Goal: Transaction & Acquisition: Purchase product/service

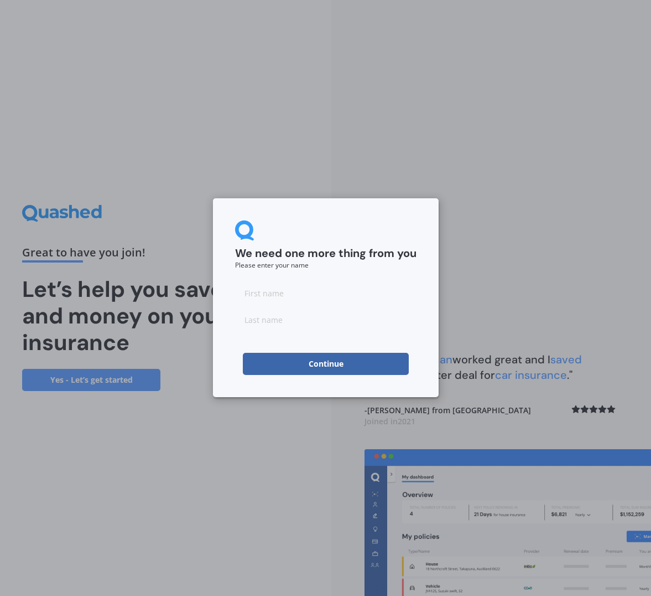
click at [333, 296] on input at bounding box center [326, 293] width 182 height 22
type input "n"
type input "[PERSON_NAME]"
click at [386, 365] on button "Continue" at bounding box center [326, 364] width 166 height 22
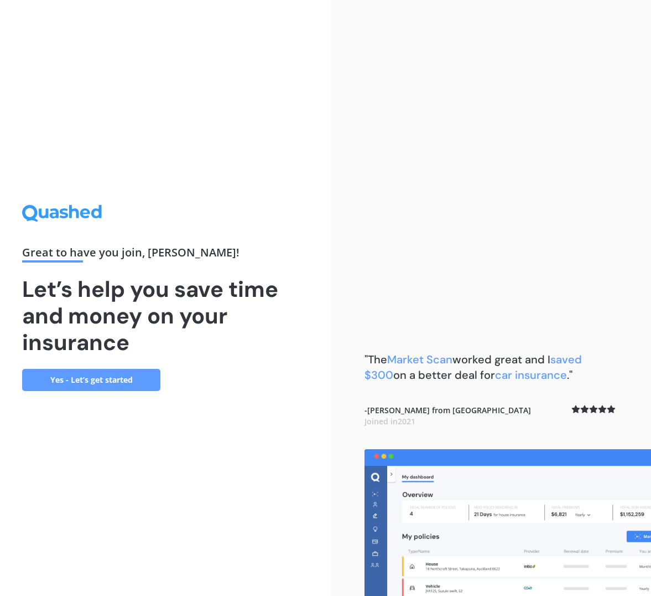
click at [130, 380] on link "Yes - Let’s get started" at bounding box center [91, 380] width 138 height 22
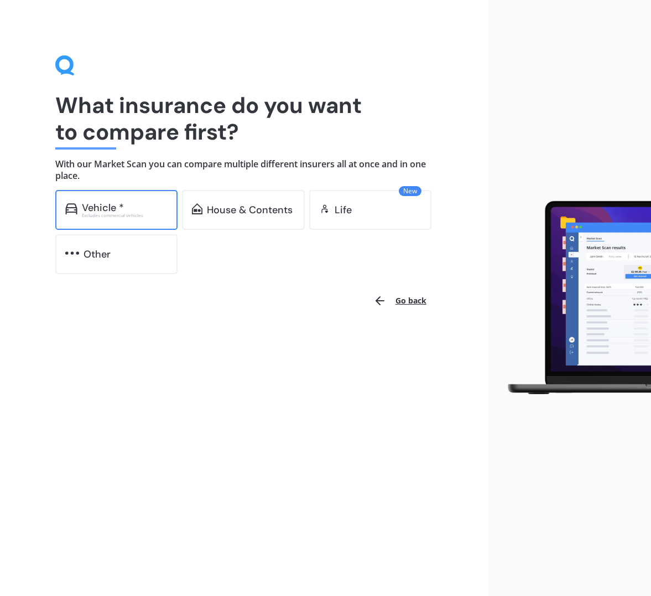
click at [165, 214] on div "Excludes commercial vehicles" at bounding box center [125, 215] width 86 height 4
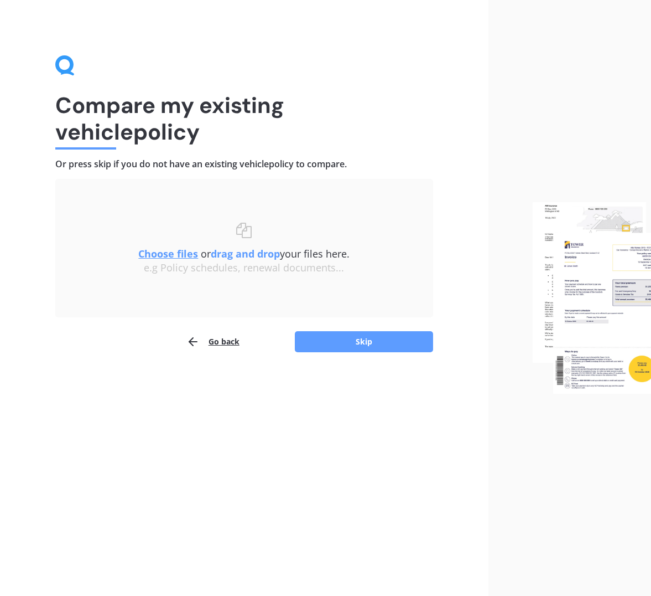
click at [174, 250] on u "Choose files" at bounding box center [168, 253] width 60 height 13
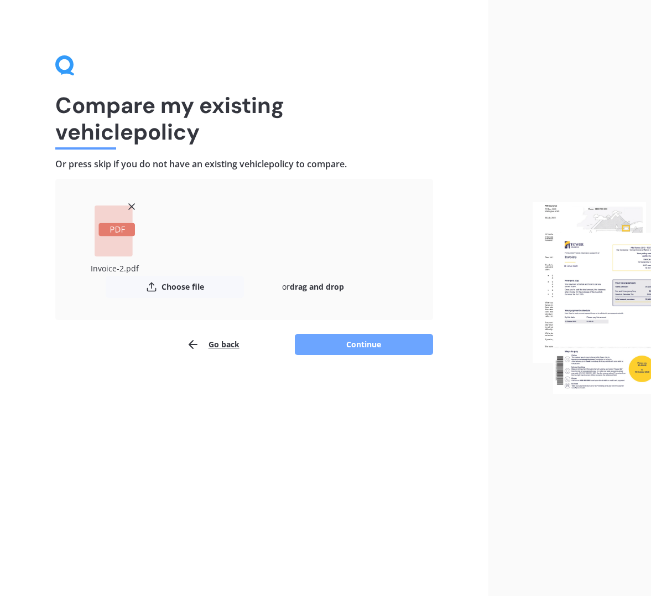
click at [348, 348] on button "Continue" at bounding box center [364, 344] width 138 height 21
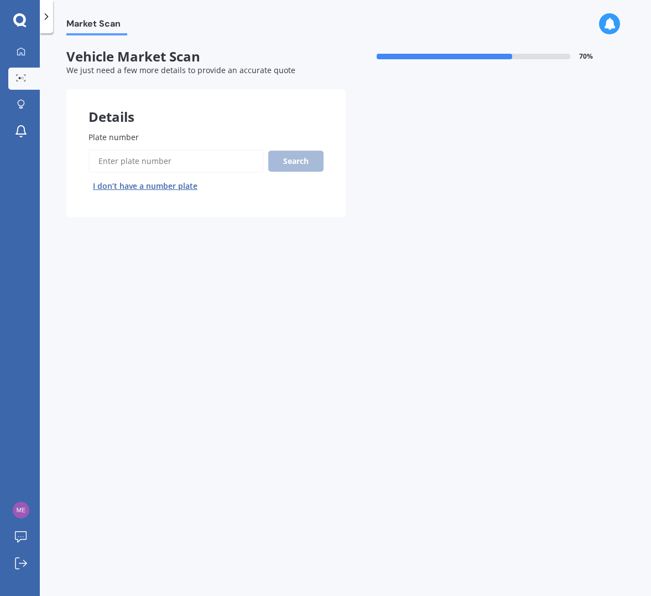
click at [199, 160] on input "Plate number" at bounding box center [176, 160] width 175 height 23
type input "Lpt803"
click at [301, 162] on button "Search" at bounding box center [295, 161] width 55 height 21
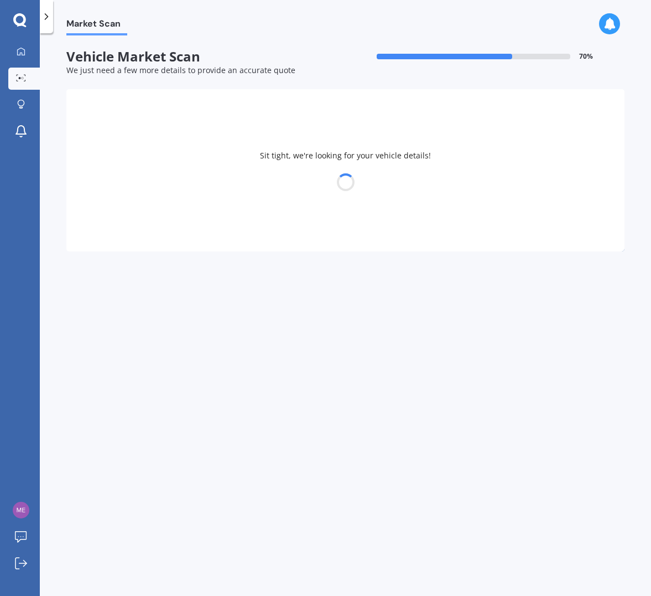
select select "BMW"
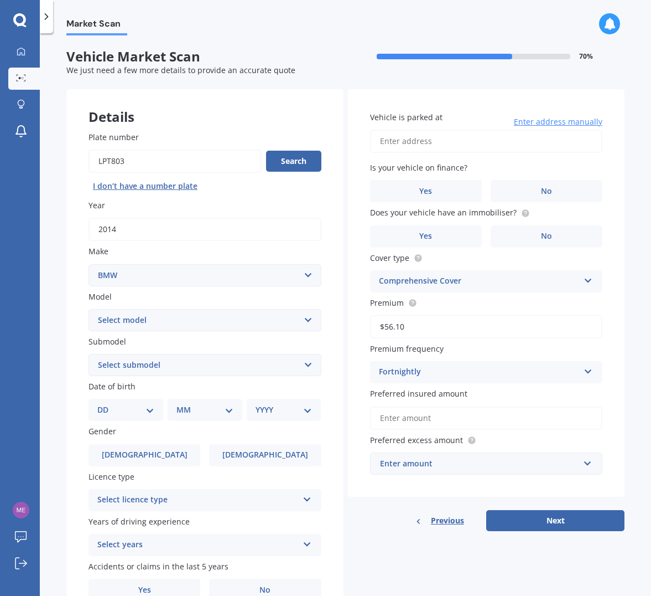
select select "320 I"
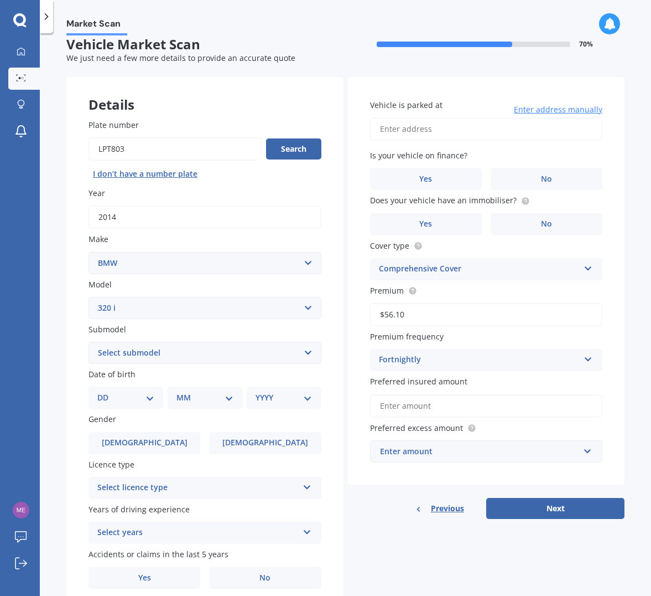
scroll to position [17, 0]
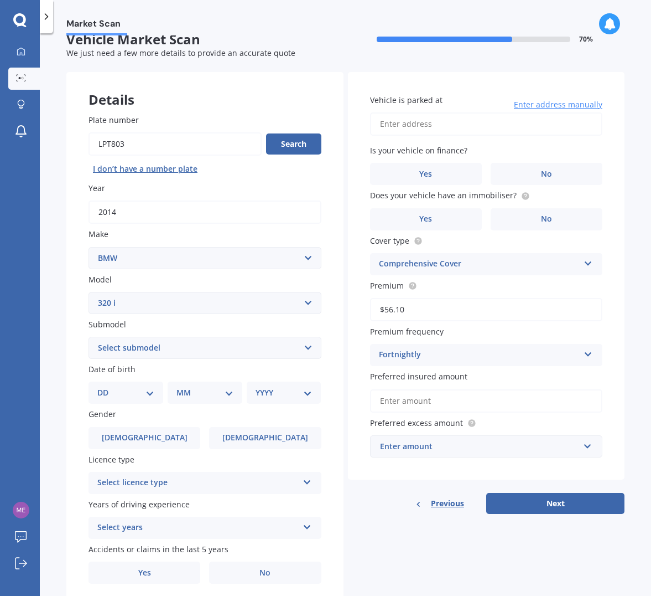
click at [305, 480] on icon at bounding box center [307, 480] width 9 height 8
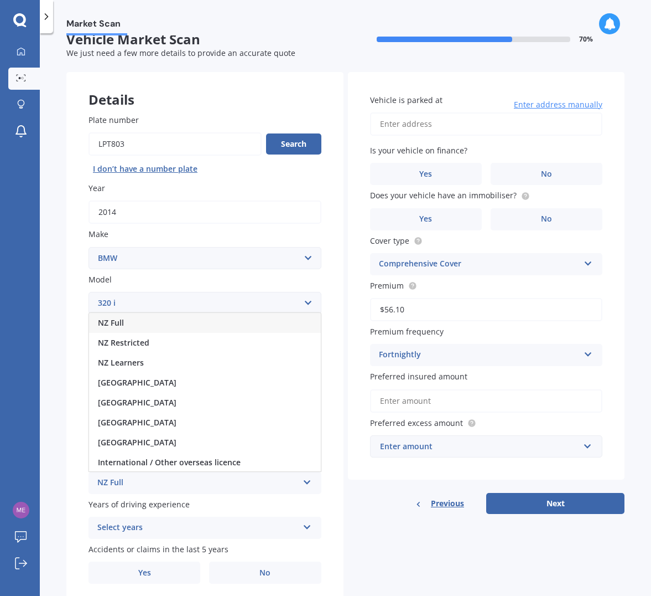
scroll to position [0, 1]
click at [159, 319] on div "NZ Full" at bounding box center [205, 323] width 232 height 20
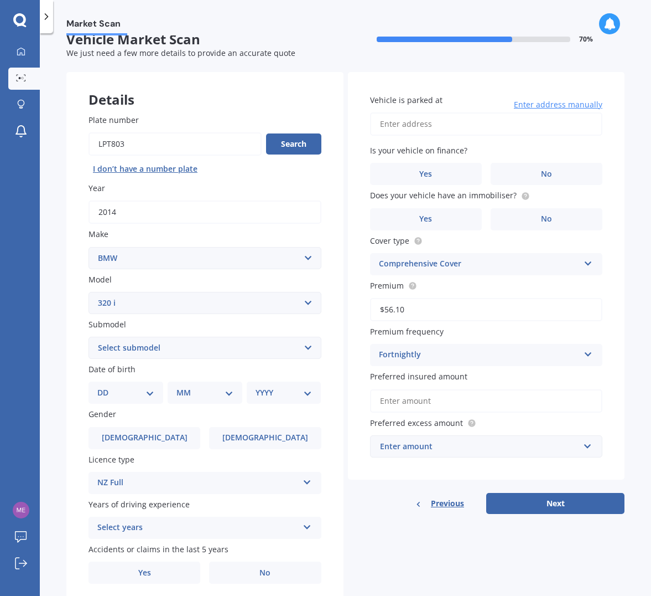
click at [306, 523] on icon at bounding box center [307, 525] width 9 height 8
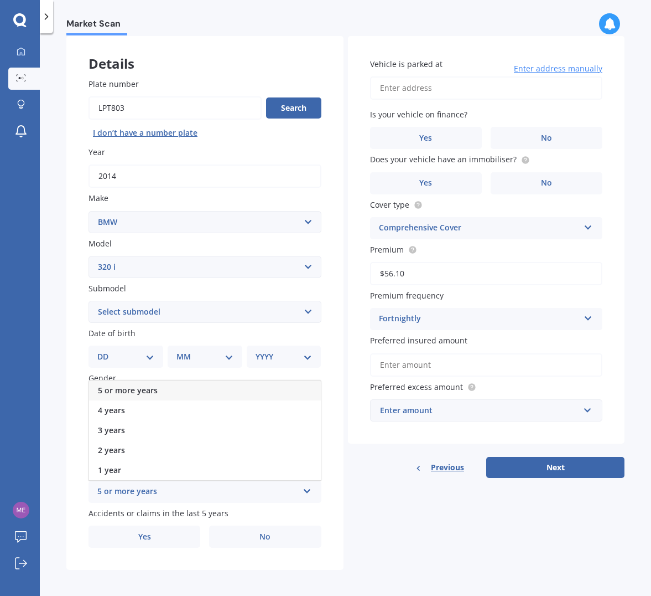
scroll to position [52, 0]
click at [156, 491] on div "5 or more years" at bounding box center [197, 492] width 201 height 13
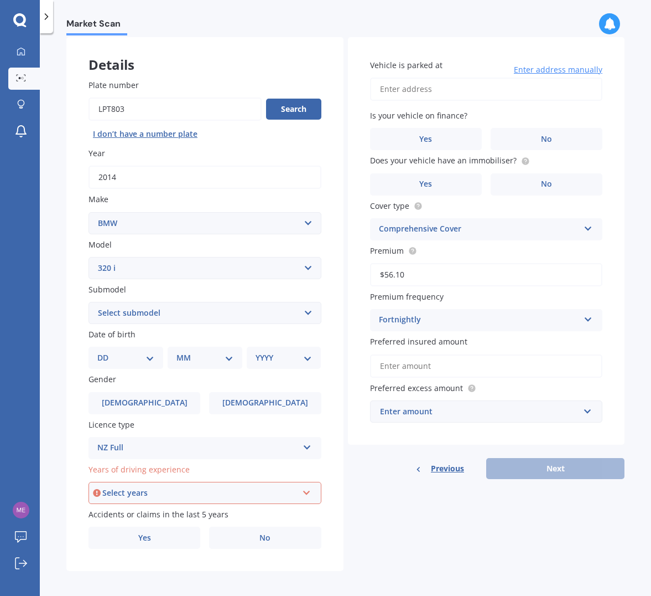
click at [307, 490] on icon at bounding box center [306, 491] width 9 height 8
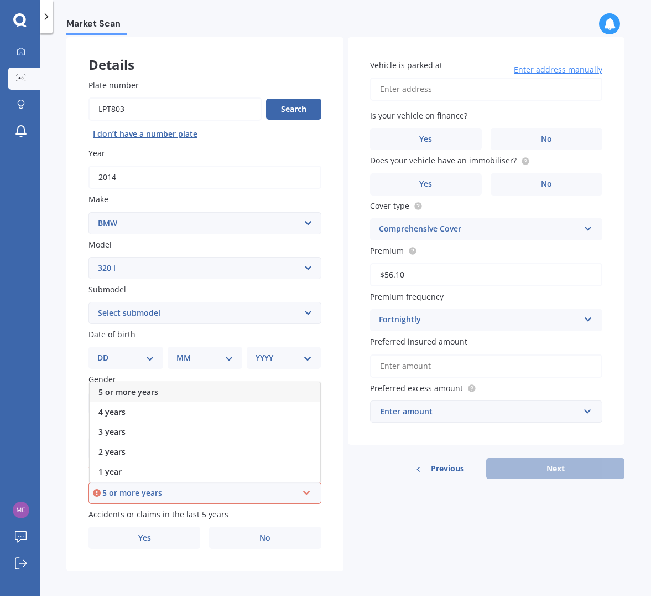
click at [127, 487] on div "5 or more years" at bounding box center [199, 493] width 195 height 12
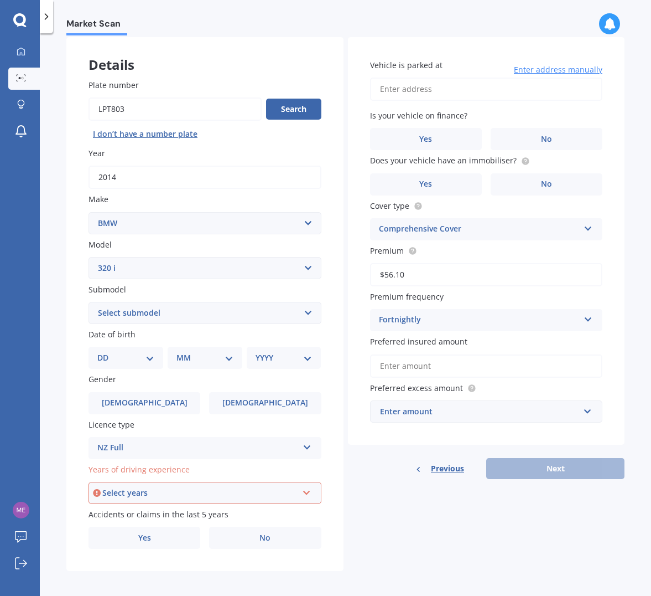
click at [130, 487] on div "Select years" at bounding box center [199, 493] width 195 height 12
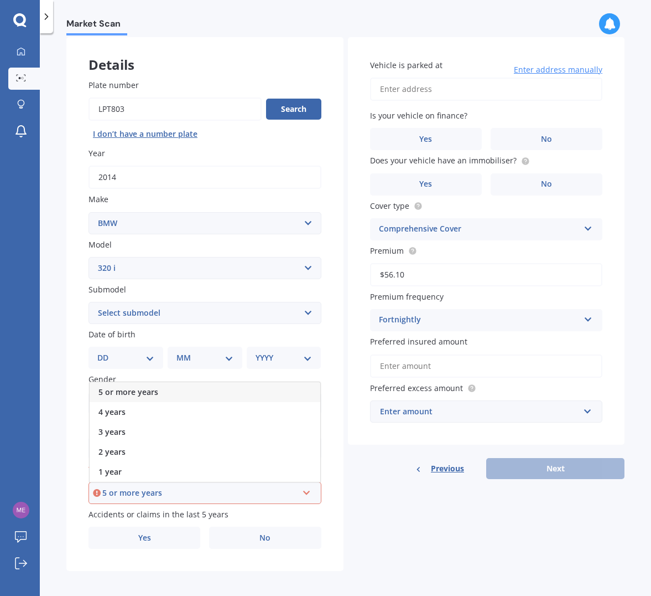
click at [164, 387] on div "5 or more years" at bounding box center [205, 392] width 231 height 20
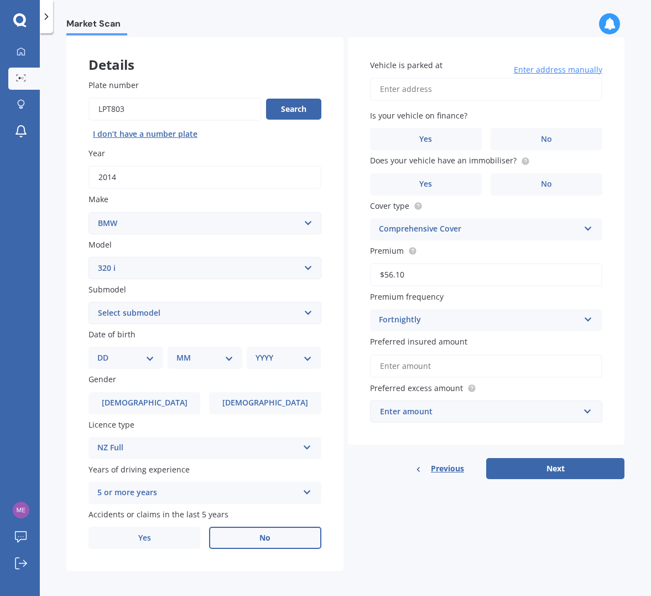
click at [266, 534] on span "No" at bounding box center [265, 537] width 11 height 9
click at [0, 0] on input "No" at bounding box center [0, 0] width 0 height 0
drag, startPoint x: 475, startPoint y: 80, endPoint x: 475, endPoint y: 87, distance: 7.2
type input "[STREET_ADDRESS]"
click at [522, 139] on label "No" at bounding box center [547, 139] width 112 height 22
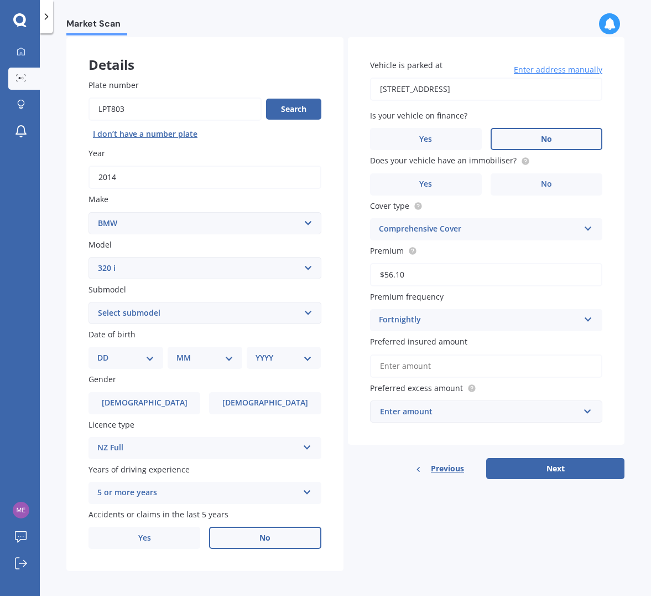
click at [0, 0] on input "No" at bounding box center [0, 0] width 0 height 0
click at [440, 181] on label "Yes" at bounding box center [426, 184] width 112 height 22
click at [0, 0] on input "Yes" at bounding box center [0, 0] width 0 height 0
click at [520, 472] on button "Next" at bounding box center [556, 468] width 138 height 21
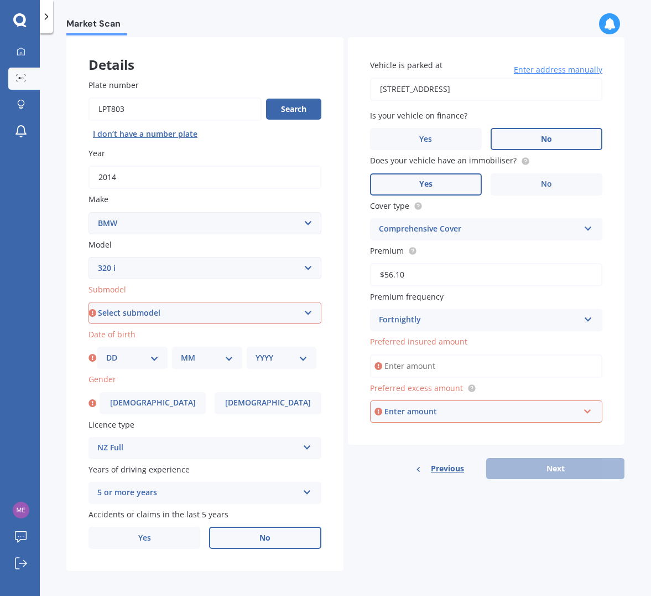
click at [485, 362] on input "Preferred insured amount" at bounding box center [486, 365] width 233 height 23
